Goal: Information Seeking & Learning: Learn about a topic

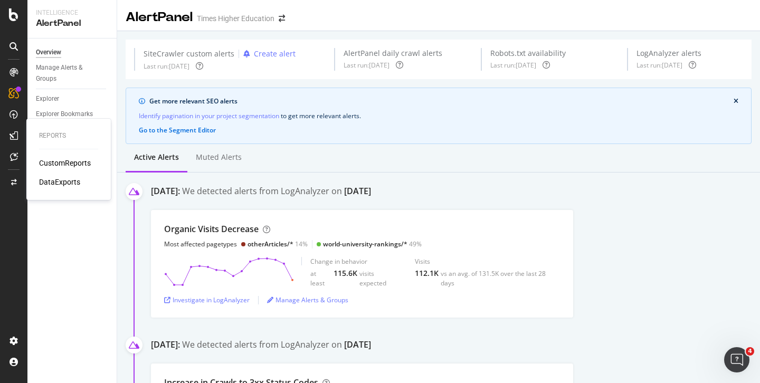
click at [56, 165] on div "CustomReports" at bounding box center [65, 163] width 52 height 11
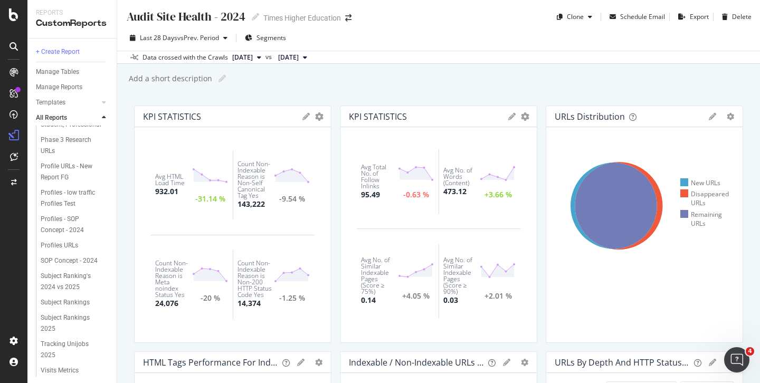
scroll to position [356, 0]
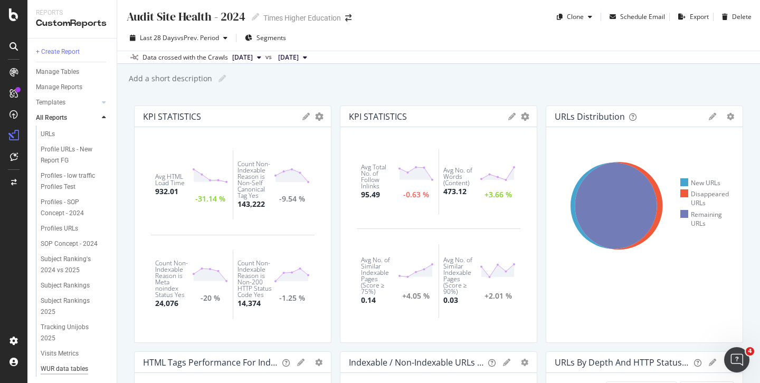
click at [62, 364] on div "WUR data tables dashboard" at bounding box center [71, 375] width 61 height 22
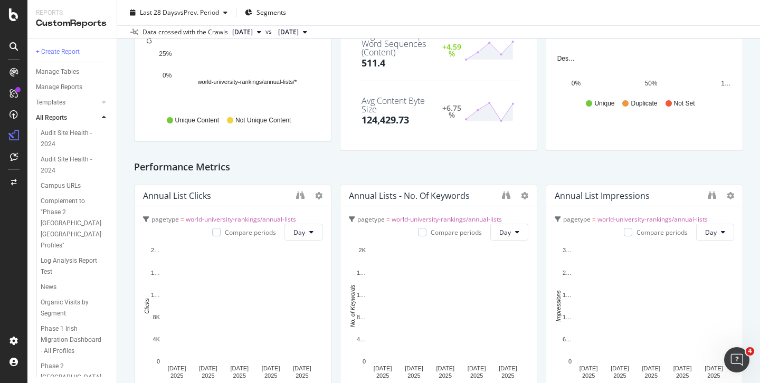
scroll to position [955, 0]
